Goal: Task Accomplishment & Management: Complete application form

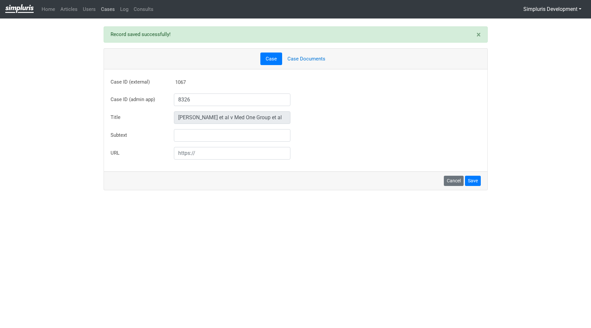
click at [113, 10] on link "Cases" at bounding box center [107, 9] width 19 height 13
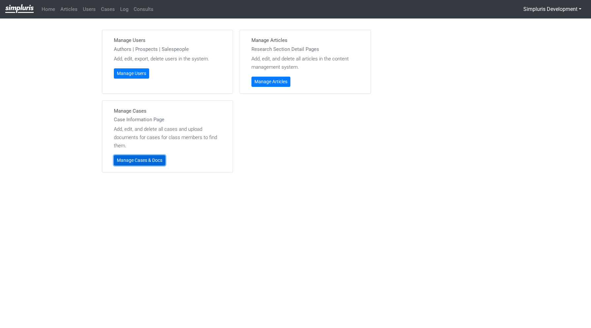
click at [135, 158] on link "Manage Cases & Docs" at bounding box center [139, 160] width 51 height 10
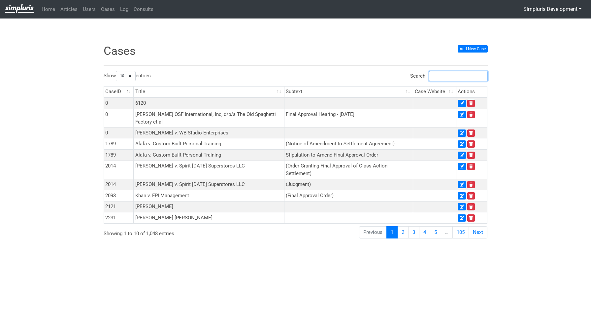
click at [460, 76] on input "Search:" at bounding box center [458, 76] width 59 height 10
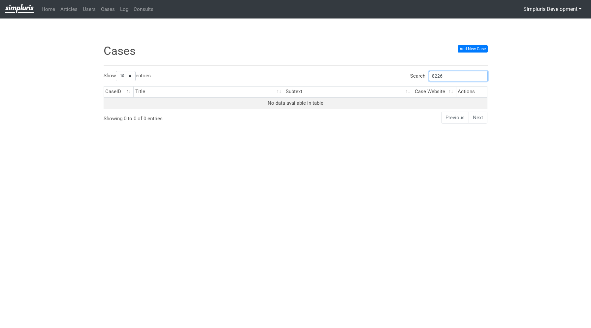
drag, startPoint x: 444, startPoint y: 76, endPoint x: 439, endPoint y: 76, distance: 5.0
click at [439, 76] on input "8226" at bounding box center [458, 76] width 59 height 10
type input "8266"
click at [483, 49] on link "Add New Case" at bounding box center [472, 48] width 30 height 7
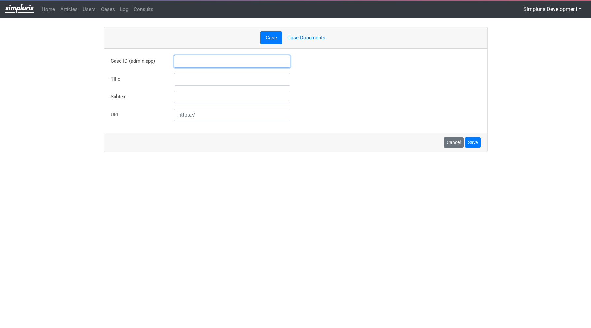
click at [191, 62] on input "text" at bounding box center [232, 61] width 117 height 13
type input "8266"
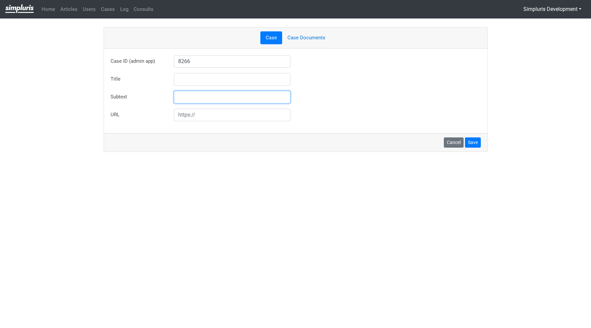
type input "Fabian Rivera v. Metro R.F. Services Inc."
click at [334, 77] on div "Title Fabian Rivera v. Metro R.F. Services Inc." at bounding box center [296, 79] width 380 height 13
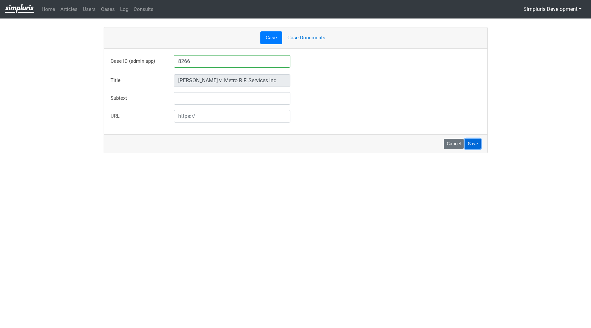
click at [475, 146] on button "Save" at bounding box center [473, 144] width 16 height 10
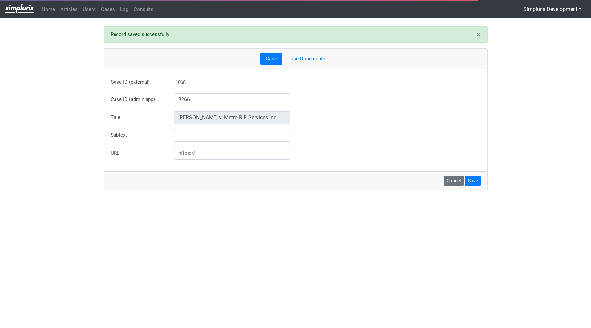
click at [313, 58] on link "Case Documents" at bounding box center [306, 58] width 48 height 13
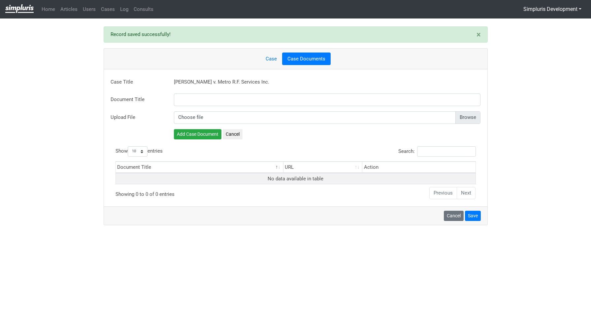
click at [472, 115] on input "file" at bounding box center [327, 117] width 307 height 13
type input "C:\fakepath\2025.08.04_Metro RF_Final Approval Order & Judgement.pdf"
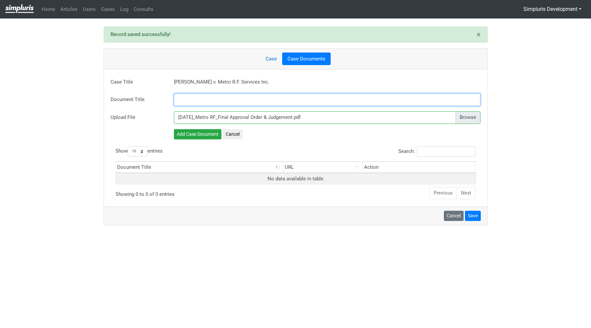
click at [265, 96] on input "text" at bounding box center [327, 99] width 307 height 13
click at [219, 99] on input "text" at bounding box center [327, 99] width 307 height 13
paste input "Final Approval Order and Judgment"
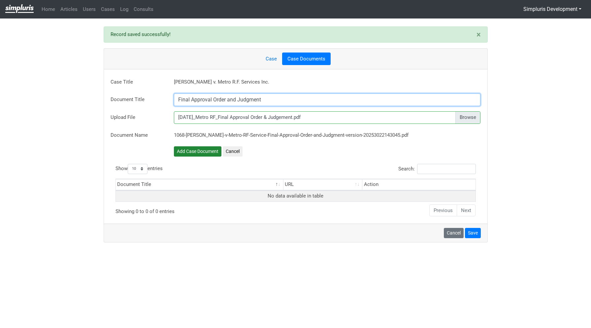
type input "Final Approval Order and Judgment"
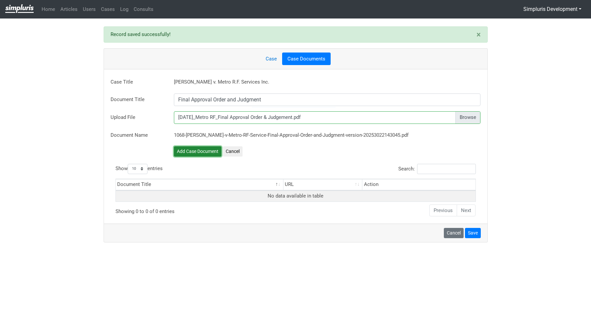
click at [199, 150] on button "Add Case Document" at bounding box center [197, 151] width 47 height 10
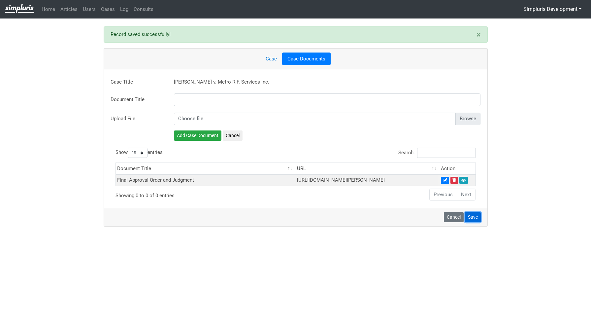
click at [474, 222] on button "Save" at bounding box center [473, 217] width 16 height 10
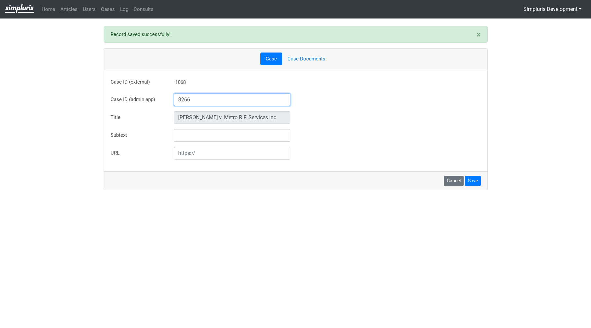
drag, startPoint x: 204, startPoint y: 97, endPoint x: 160, endPoint y: 100, distance: 44.3
click at [160, 100] on div "Case ID (admin app) 8266 Case ID not found in admin app database. But you can e…" at bounding box center [296, 99] width 380 height 13
paste input "699"
type input "8699"
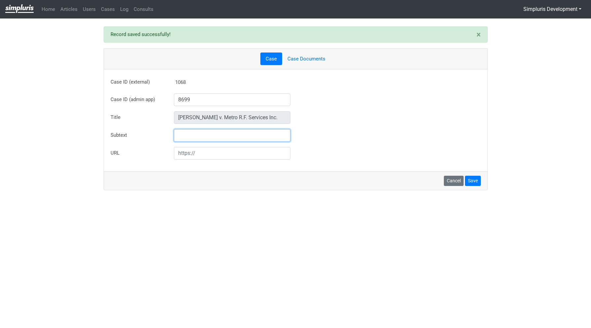
type input "Reyes v. Inland Psychiatric Medical Group"
click at [448, 173] on div "Case Case Documents Case ID (external) 1068 8699 Title" at bounding box center [296, 119] width 384 height 142
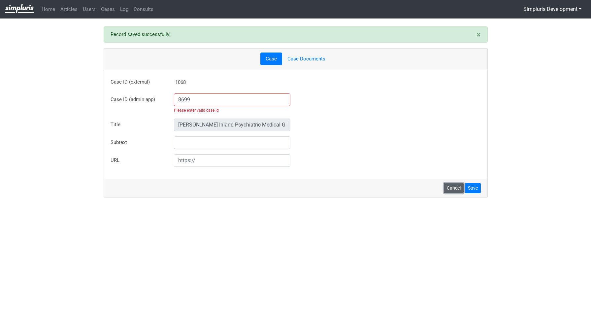
click at [452, 188] on link "Cancel" at bounding box center [454, 188] width 20 height 10
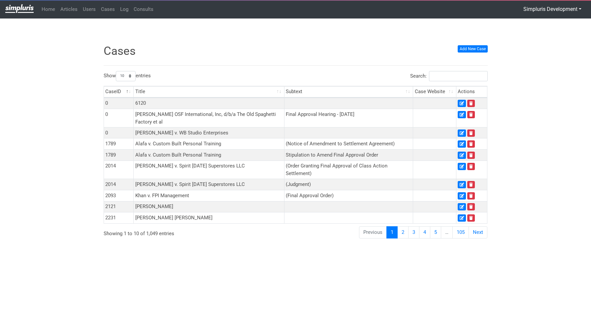
click at [445, 82] on div "Search:" at bounding box center [393, 77] width 187 height 13
click at [446, 78] on input "Search:" at bounding box center [458, 76] width 59 height 10
paste input "8699"
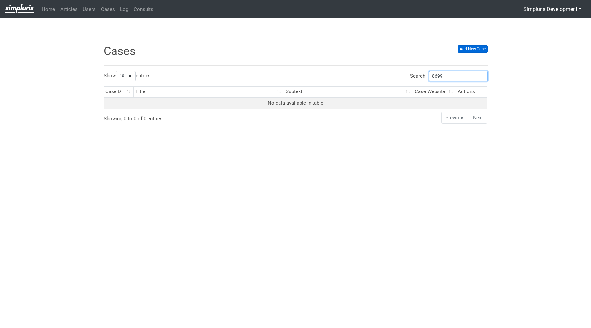
type input "8699"
click at [476, 49] on link "Add New Case" at bounding box center [472, 48] width 30 height 7
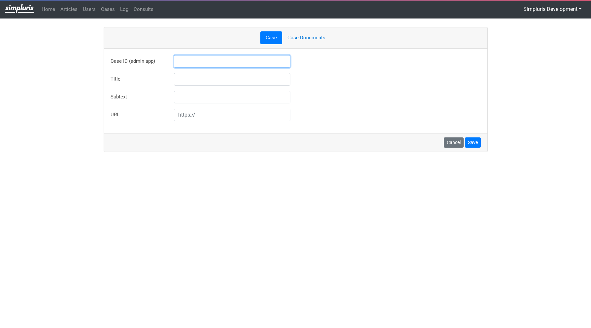
click at [238, 63] on input "text" at bounding box center [232, 61] width 117 height 13
paste input "8699"
type input "8699"
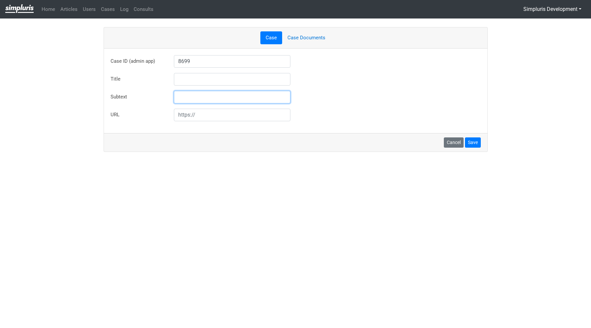
type input "[PERSON_NAME] Inland Psychiatric Medical Group"
click at [337, 84] on div "Title Reyes v. Inland Psychiatric Medical Group" at bounding box center [296, 79] width 380 height 13
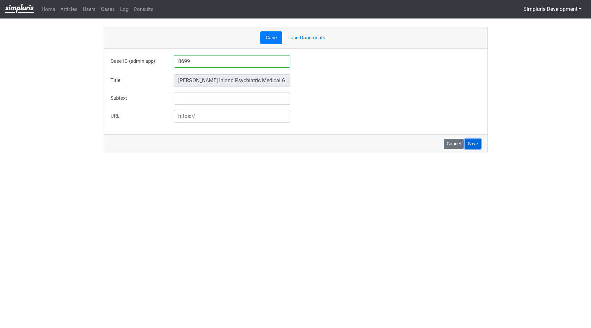
click at [475, 143] on button "Save" at bounding box center [473, 144] width 16 height 10
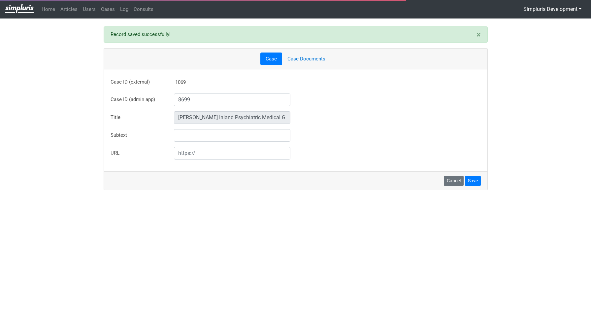
click at [303, 56] on link "Case Documents" at bounding box center [306, 58] width 48 height 13
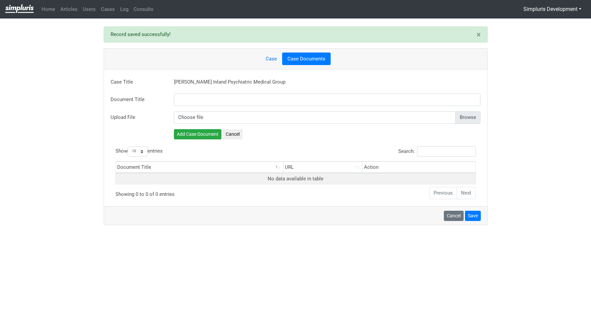
click at [469, 115] on input "file" at bounding box center [327, 117] width 307 height 13
type input "C:\fakepath\InlandPsychiatric_Reyes - NoticeV2.pdf"
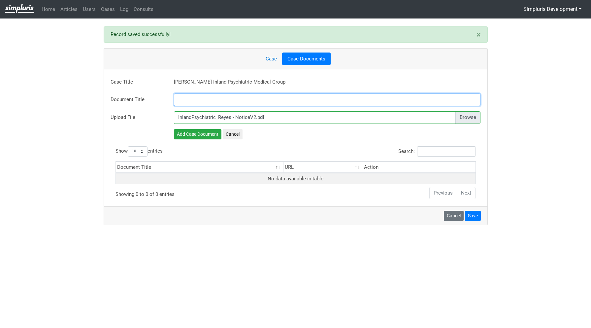
click at [213, 101] on input "text" at bounding box center [327, 99] width 307 height 13
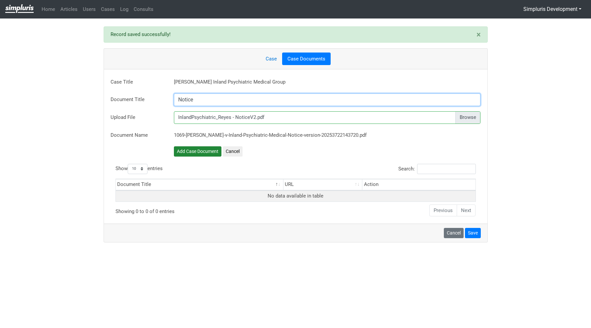
type input "Notice"
click at [208, 151] on button "Add Case Document" at bounding box center [197, 152] width 47 height 10
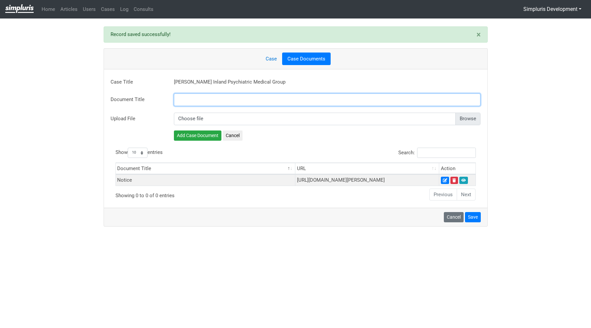
click at [218, 94] on input "text" at bounding box center [327, 99] width 307 height 13
paste input "Preliminary Approval Order"
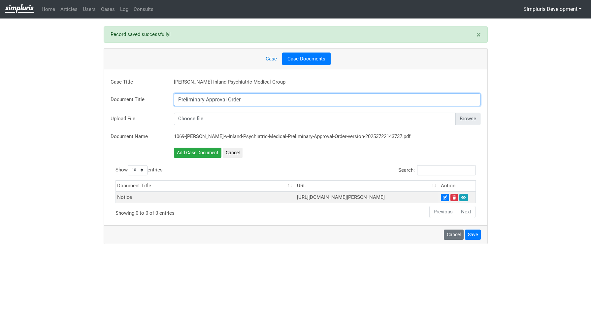
type input "Preliminary Approval Order"
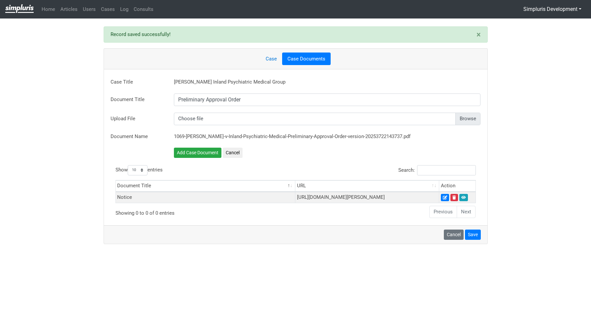
click at [471, 116] on input "file" at bounding box center [327, 118] width 307 height 13
type input "C:\fakepath\2025.06.12_Order Granting MPA.pdf"
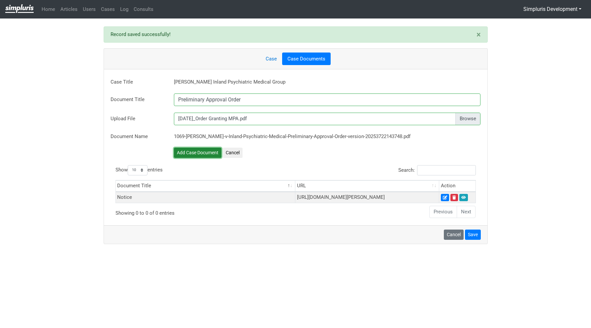
click at [191, 153] on button "Add Case Document" at bounding box center [197, 152] width 47 height 10
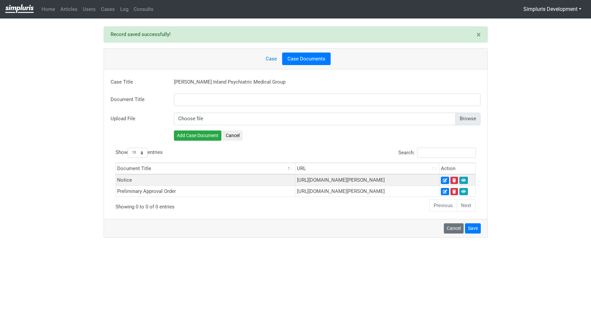
click at [205, 119] on input "file" at bounding box center [327, 118] width 307 height 13
type input "C:\fakepath\2025.02.26_Inland Psychiatric_Settlement Agreement + Notice (fully …"
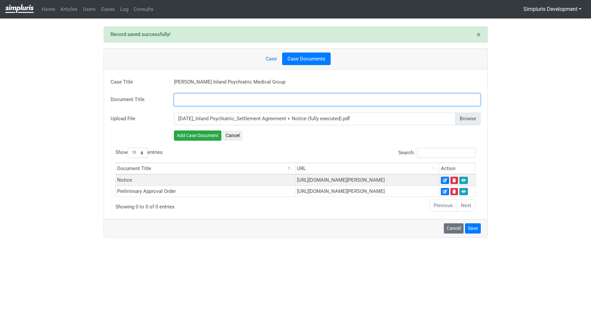
click at [216, 100] on input "text" at bounding box center [327, 99] width 307 height 13
paste input "Settlement Agreement"
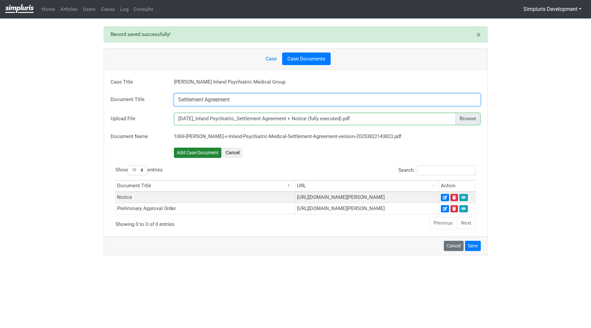
type input "Settlement Agreement"
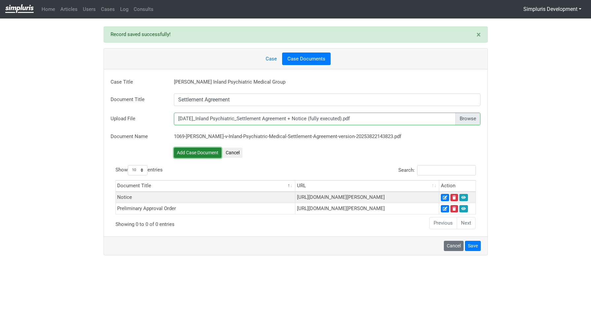
click at [202, 154] on button "Add Case Document" at bounding box center [197, 152] width 47 height 10
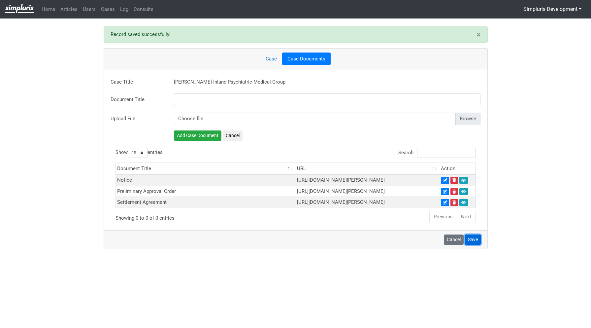
click at [474, 244] on button "Save" at bounding box center [473, 239] width 16 height 10
